Goal: Transaction & Acquisition: Book appointment/travel/reservation

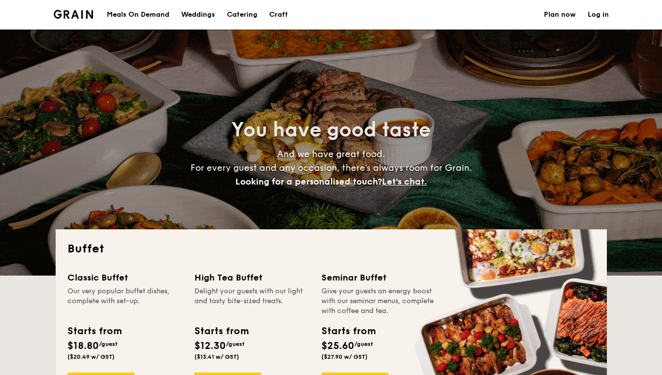
select select
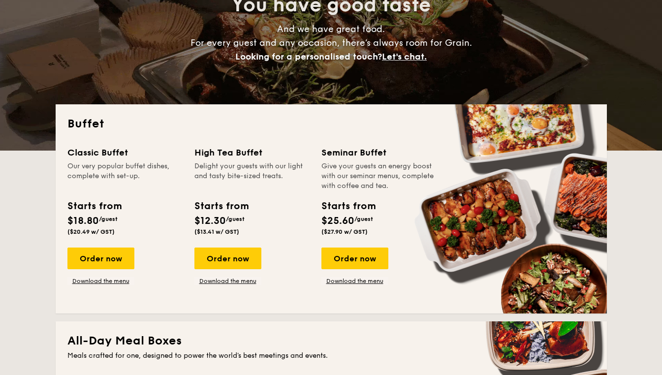
scroll to position [148, 0]
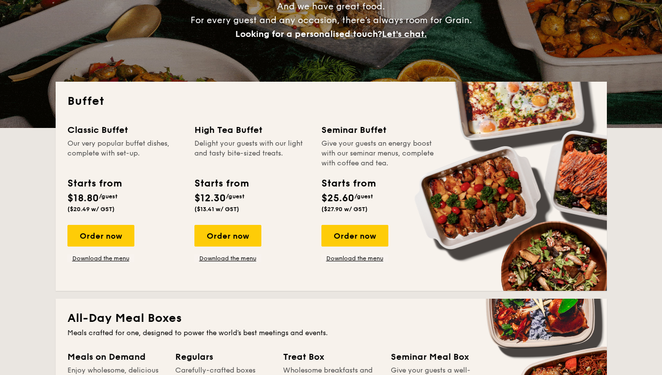
click at [221, 231] on div "Order now" at bounding box center [227, 236] width 67 height 22
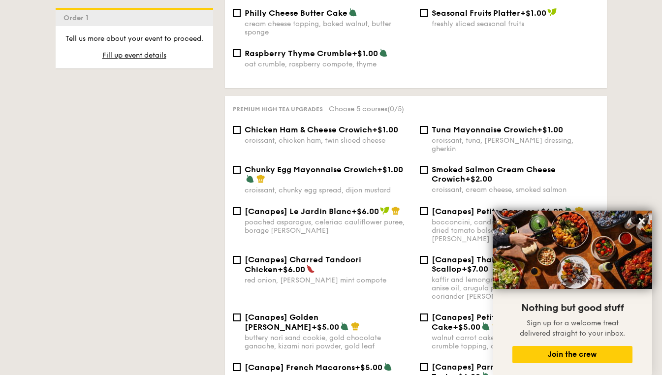
scroll to position [1280, 0]
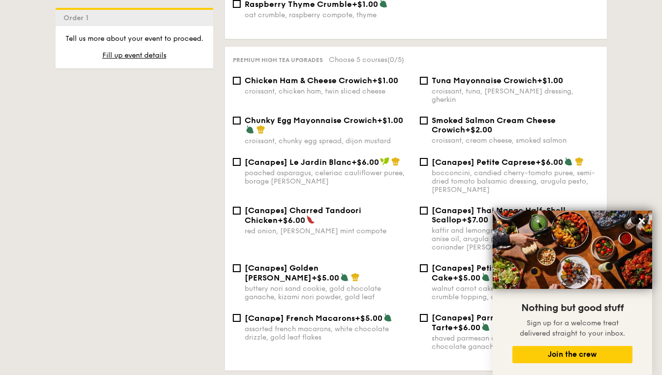
click at [643, 223] on icon at bounding box center [642, 221] width 6 height 6
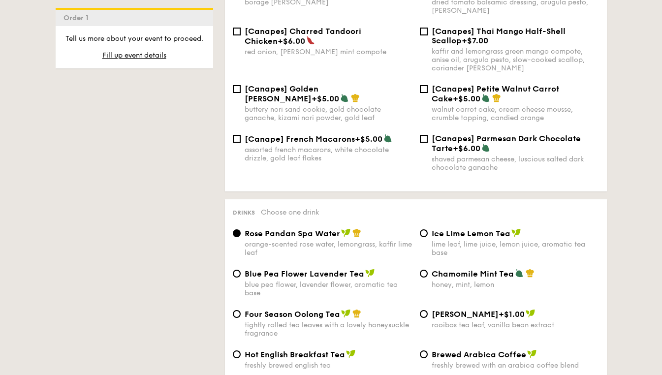
scroll to position [1576, 0]
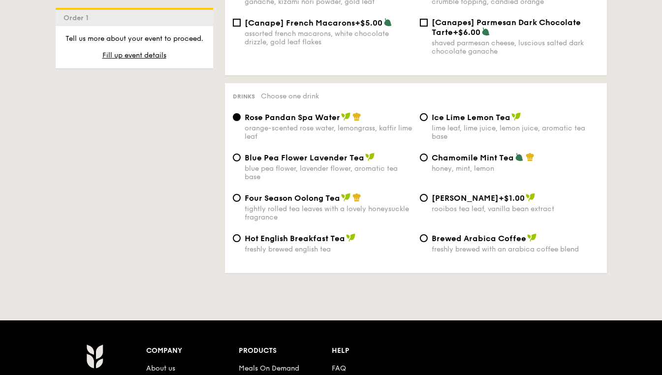
select select
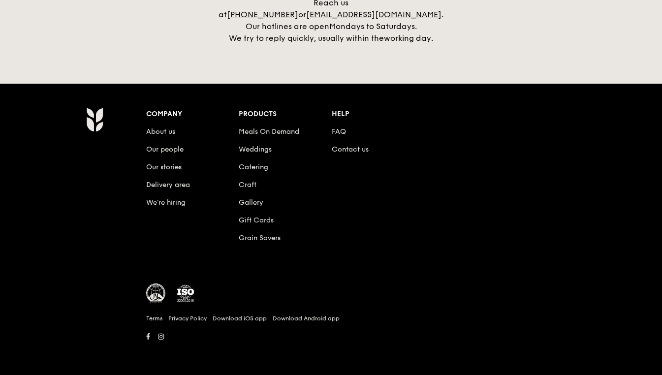
scroll to position [148, 0]
